Goal: Information Seeking & Learning: Learn about a topic

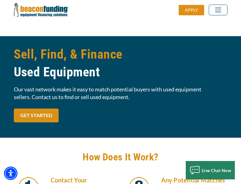
scroll to position [522, 0]
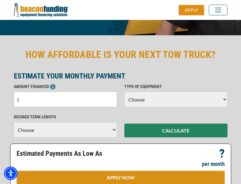
scroll to position [150, 0]
